Goal: Find specific page/section: Locate a particular part of the current website

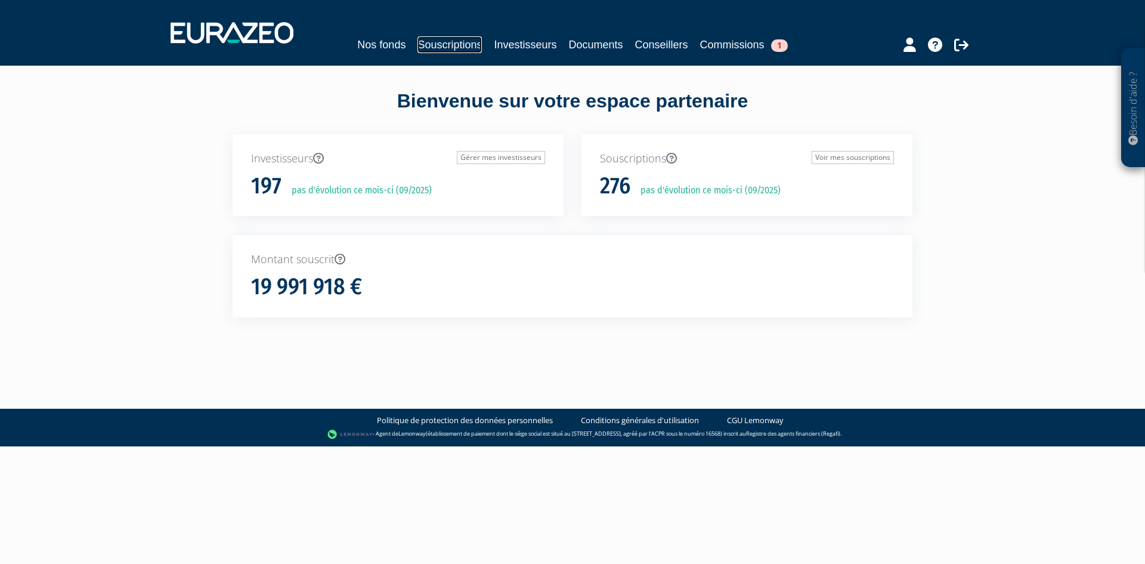
click at [462, 43] on link "Souscriptions" at bounding box center [449, 44] width 64 height 17
click at [515, 44] on link "Investisseurs" at bounding box center [525, 44] width 63 height 17
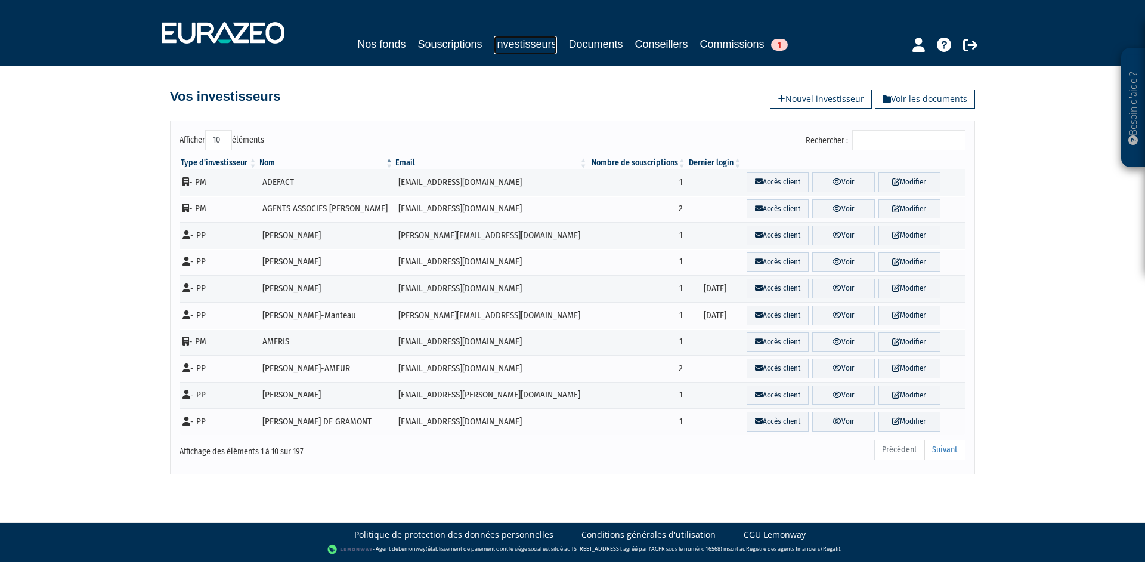
click at [509, 45] on link "Investisseurs" at bounding box center [525, 45] width 63 height 18
click at [905, 143] on input "Rechercher :" at bounding box center [908, 140] width 113 height 20
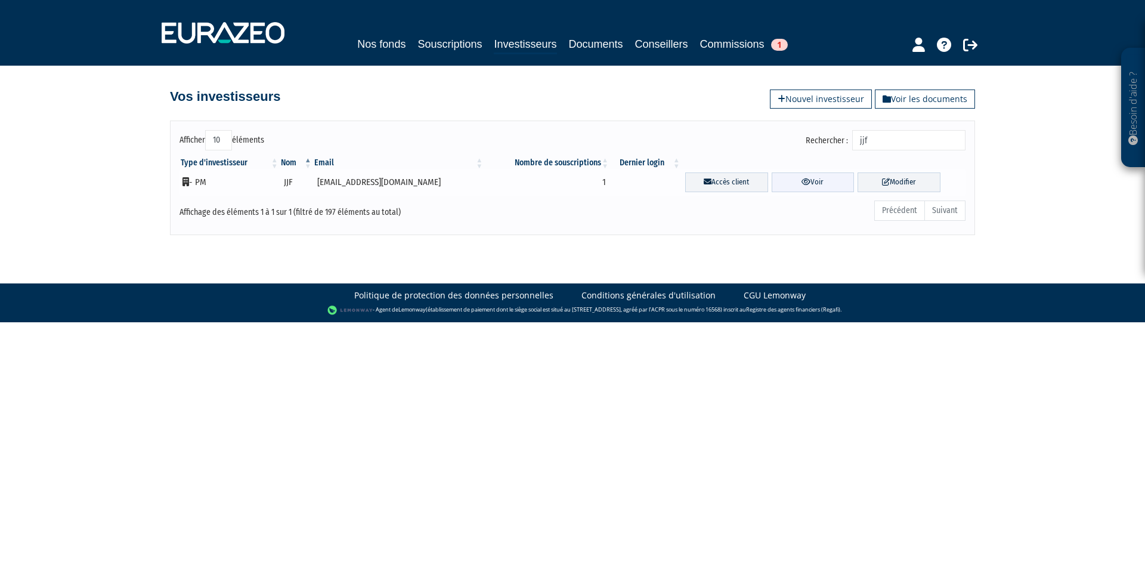
type input "jjf"
click at [776, 180] on link "Voir" at bounding box center [813, 182] width 83 height 20
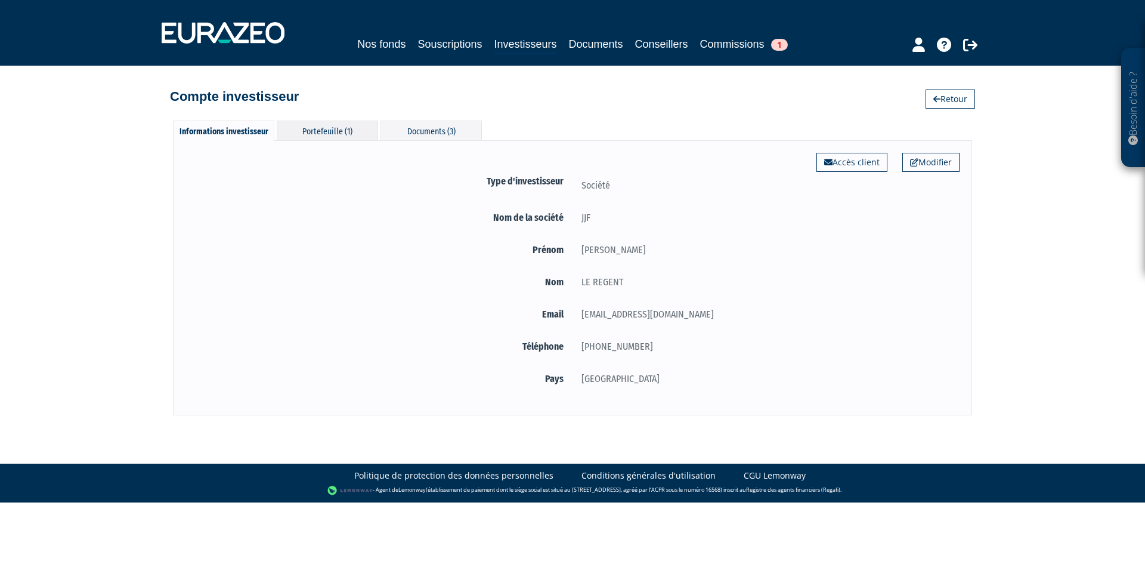
click at [311, 134] on div "Portefeuille (1)" at bounding box center [327, 130] width 101 height 20
